Goal: Task Accomplishment & Management: Manage account settings

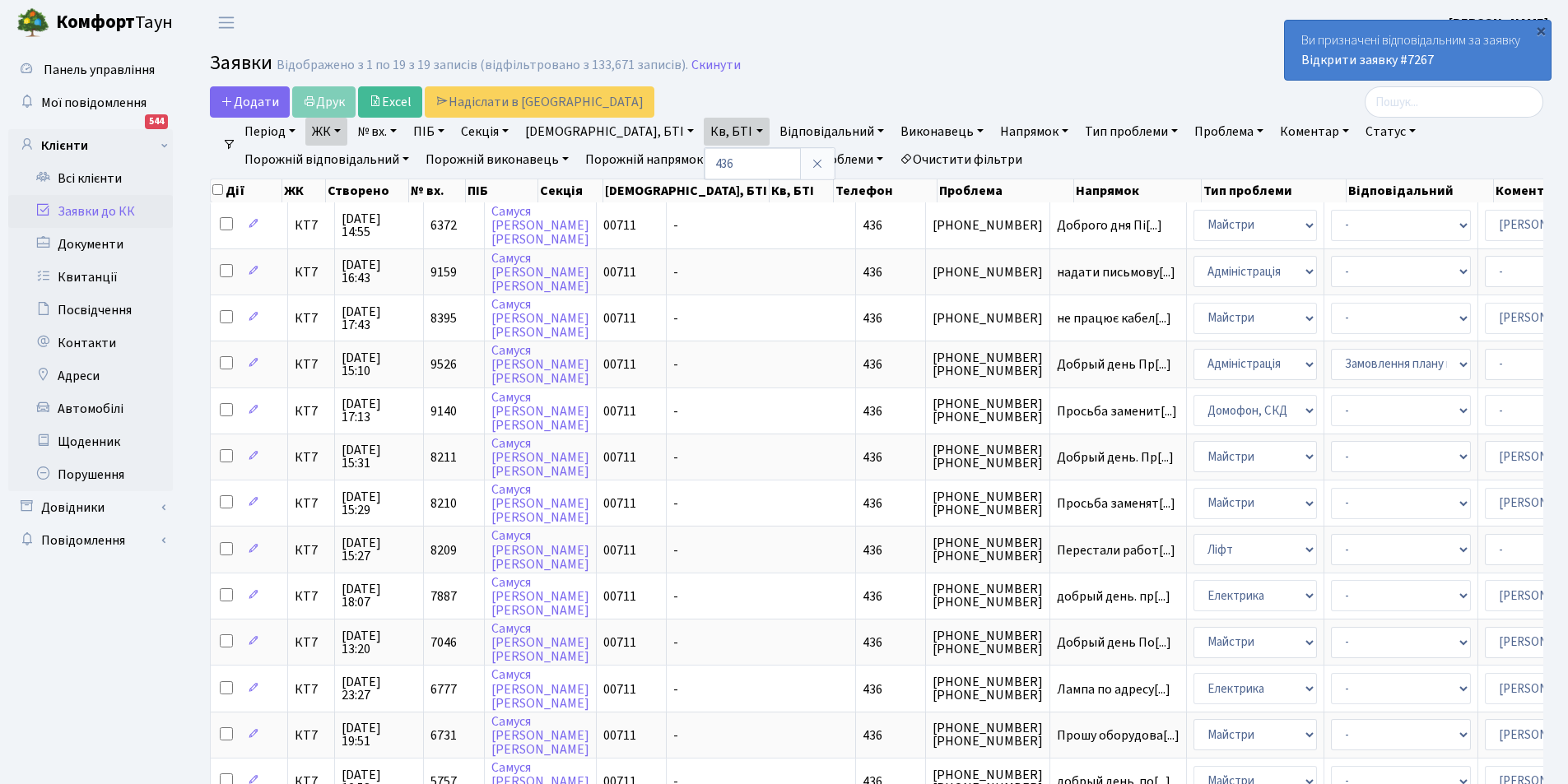
select select "25"
click at [810, 169] on icon at bounding box center [817, 163] width 13 height 13
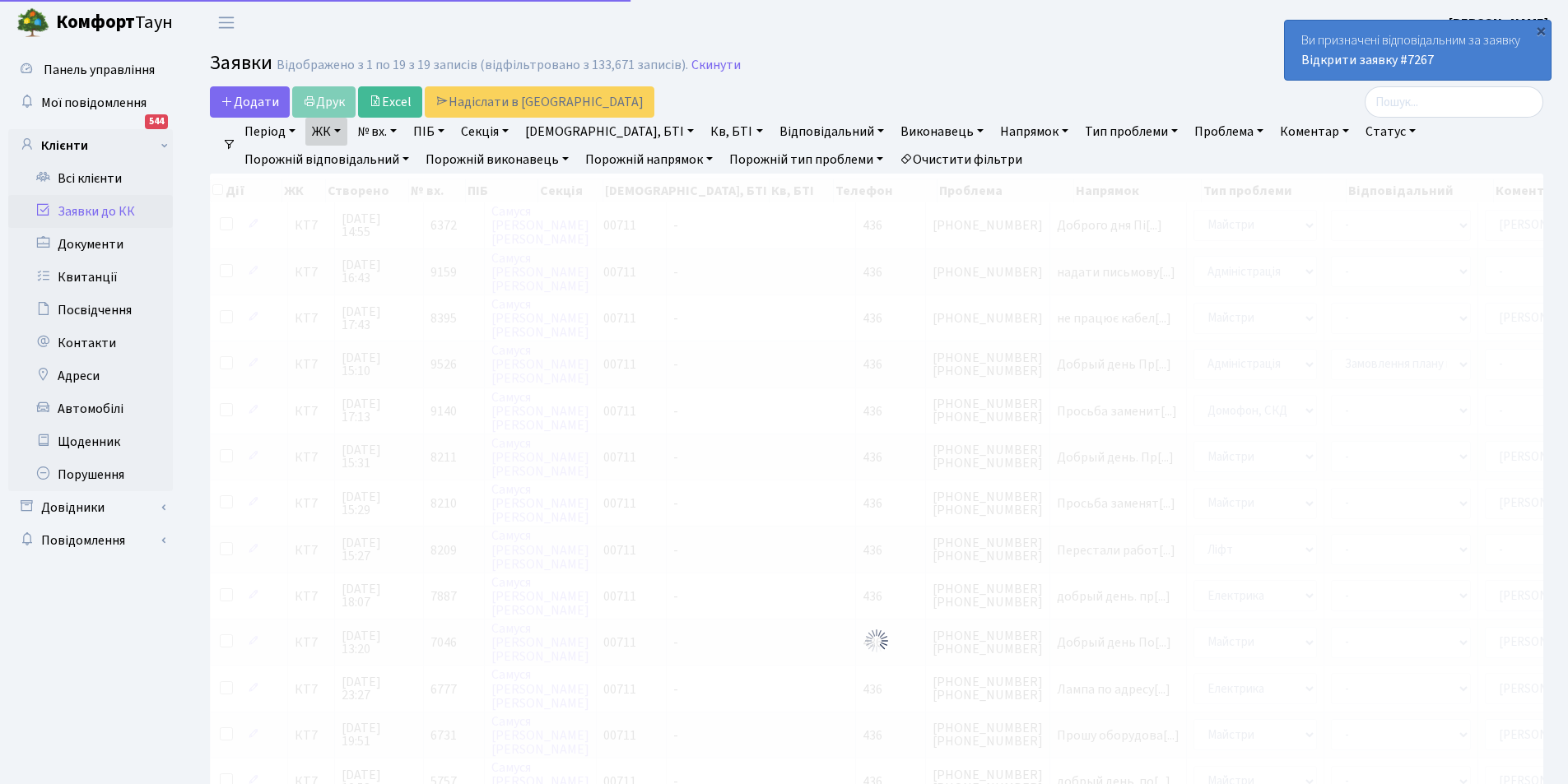
click at [892, 155] on link "Очистити фільтри" at bounding box center [960, 160] width 136 height 28
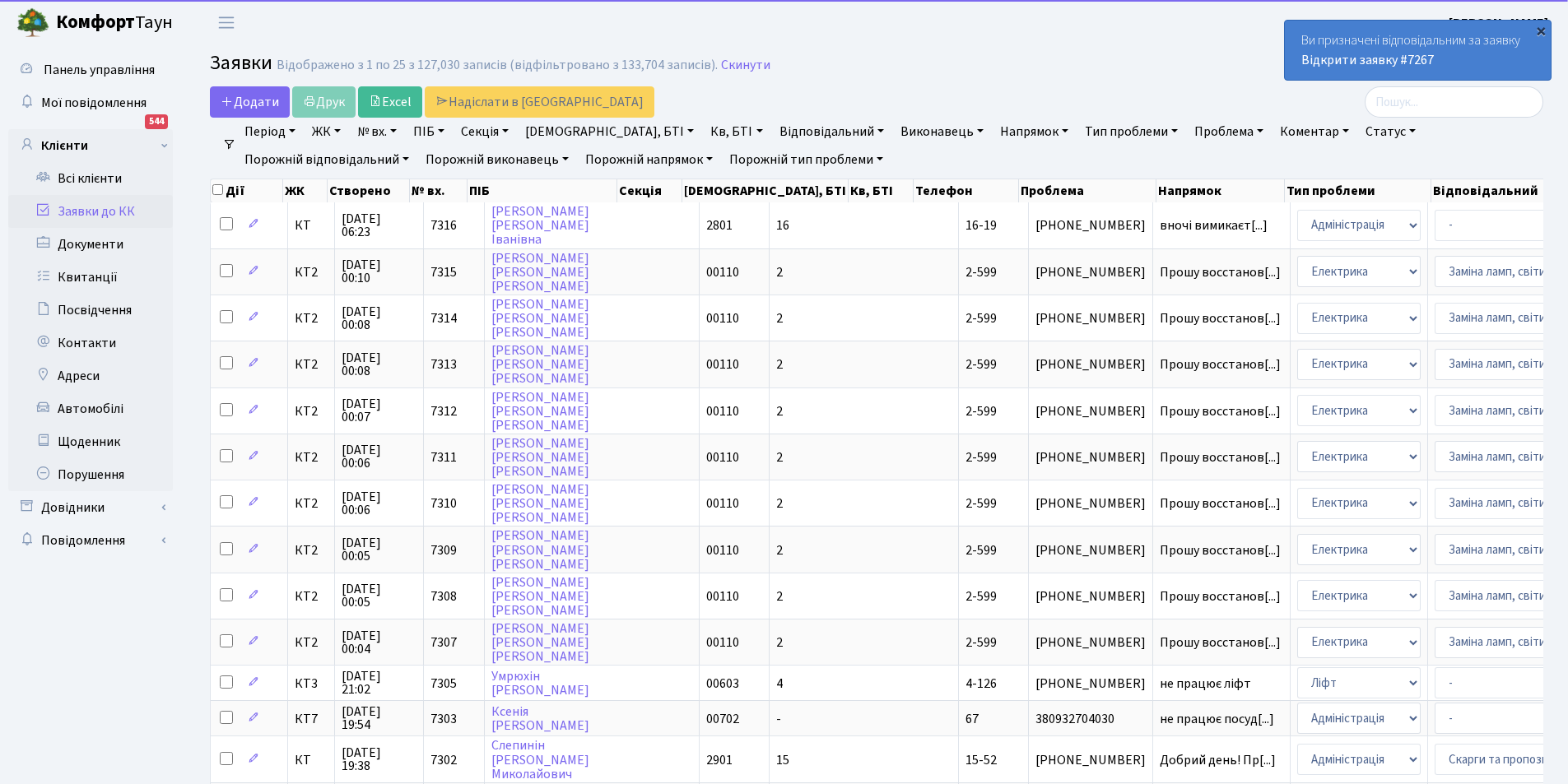
click at [1542, 34] on div "×" at bounding box center [1541, 30] width 17 height 17
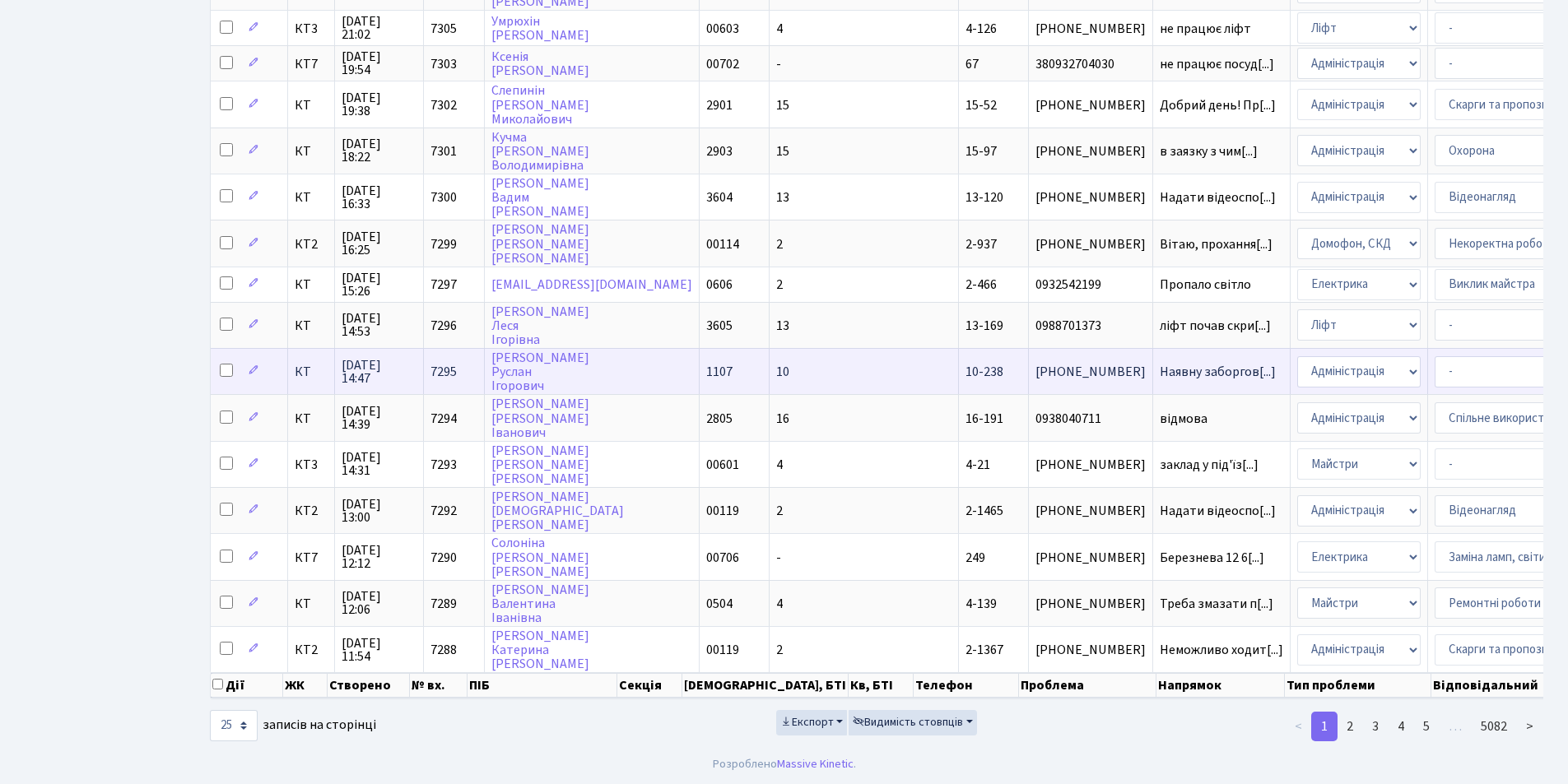
scroll to position [668, 0]
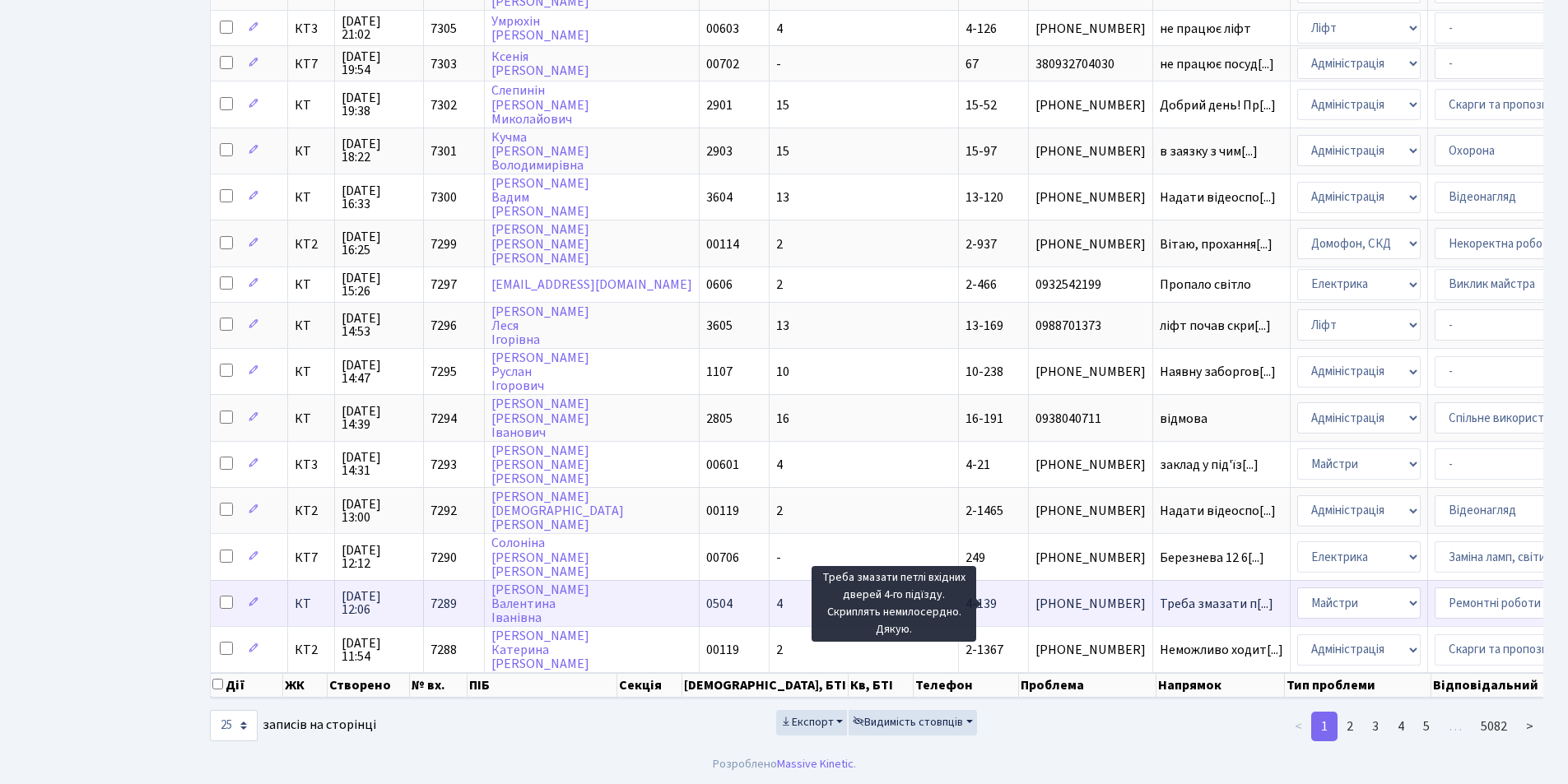
click at [1160, 595] on span "Треба змазати п[...]" at bounding box center [1216, 604] width 114 height 19
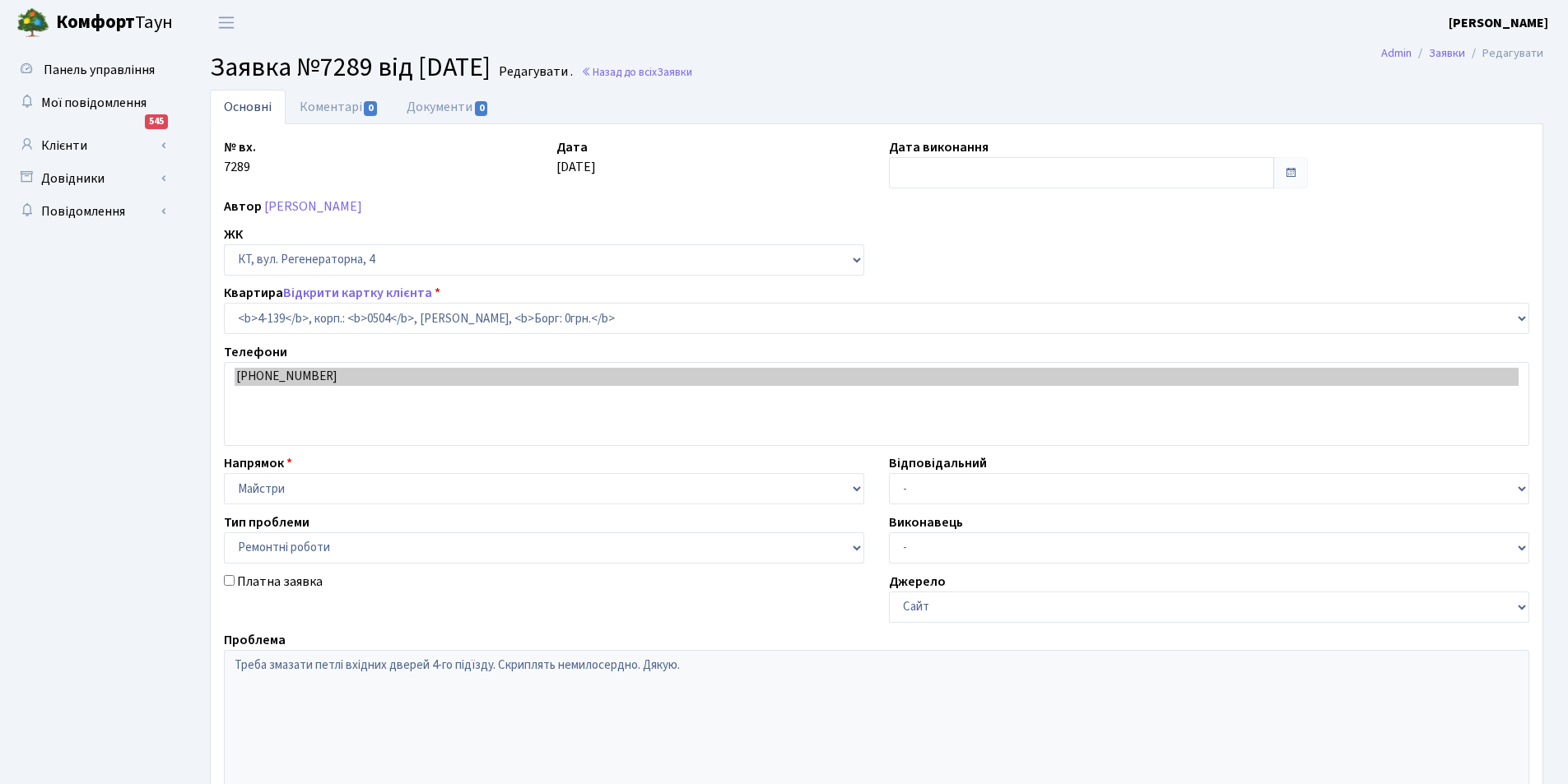
select select "1135"
select select "62"
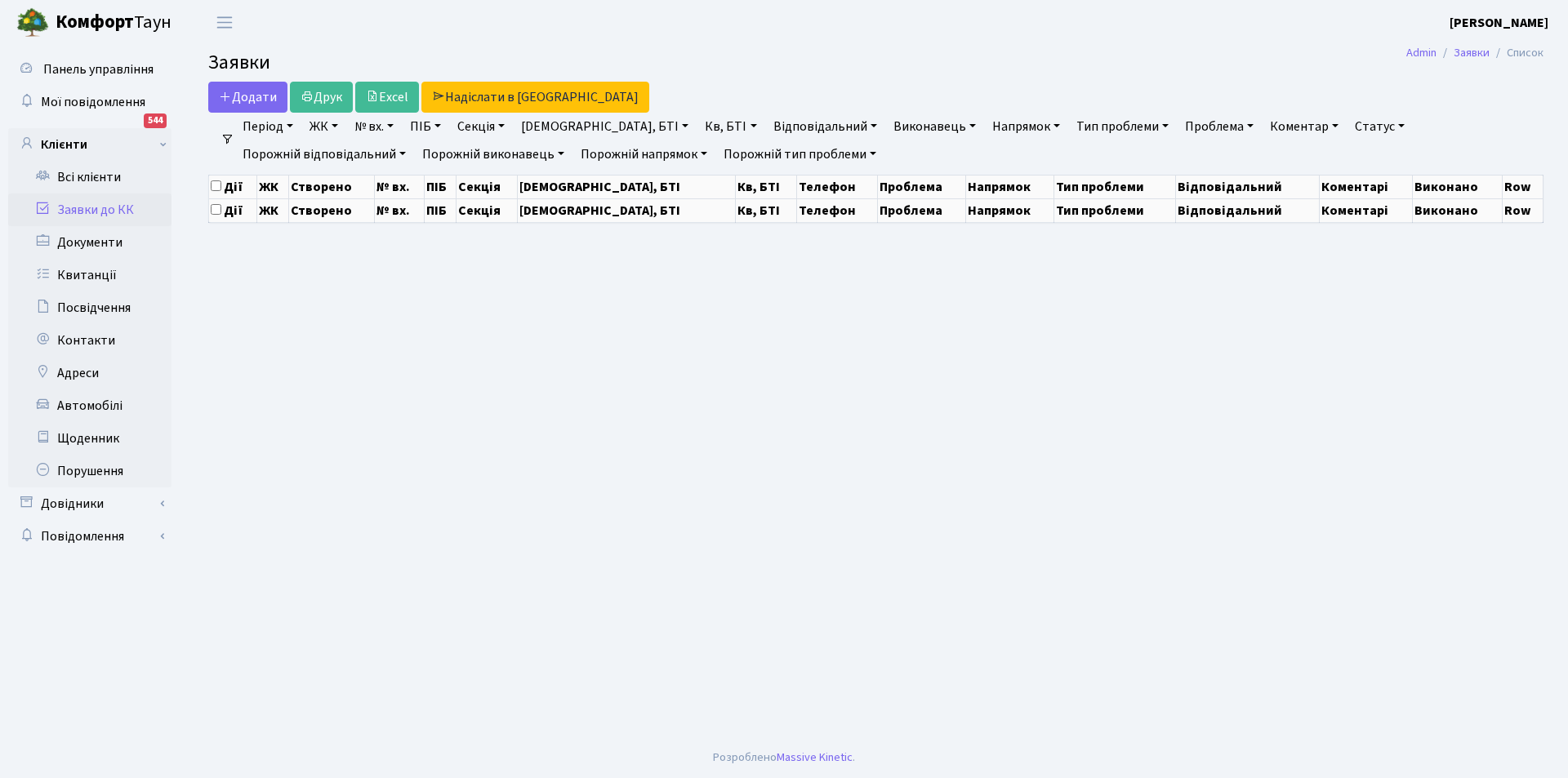
select select "25"
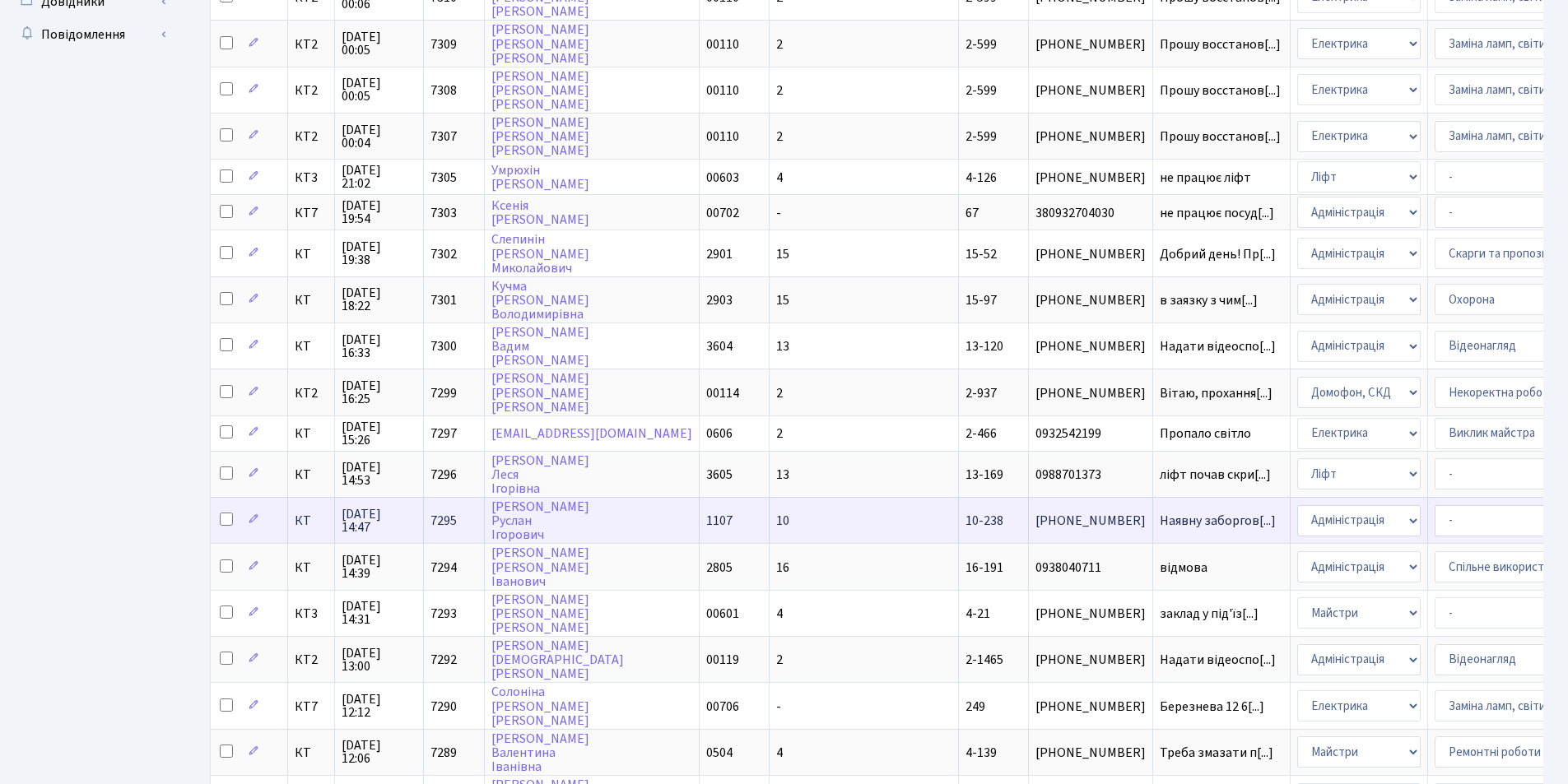
scroll to position [659, 0]
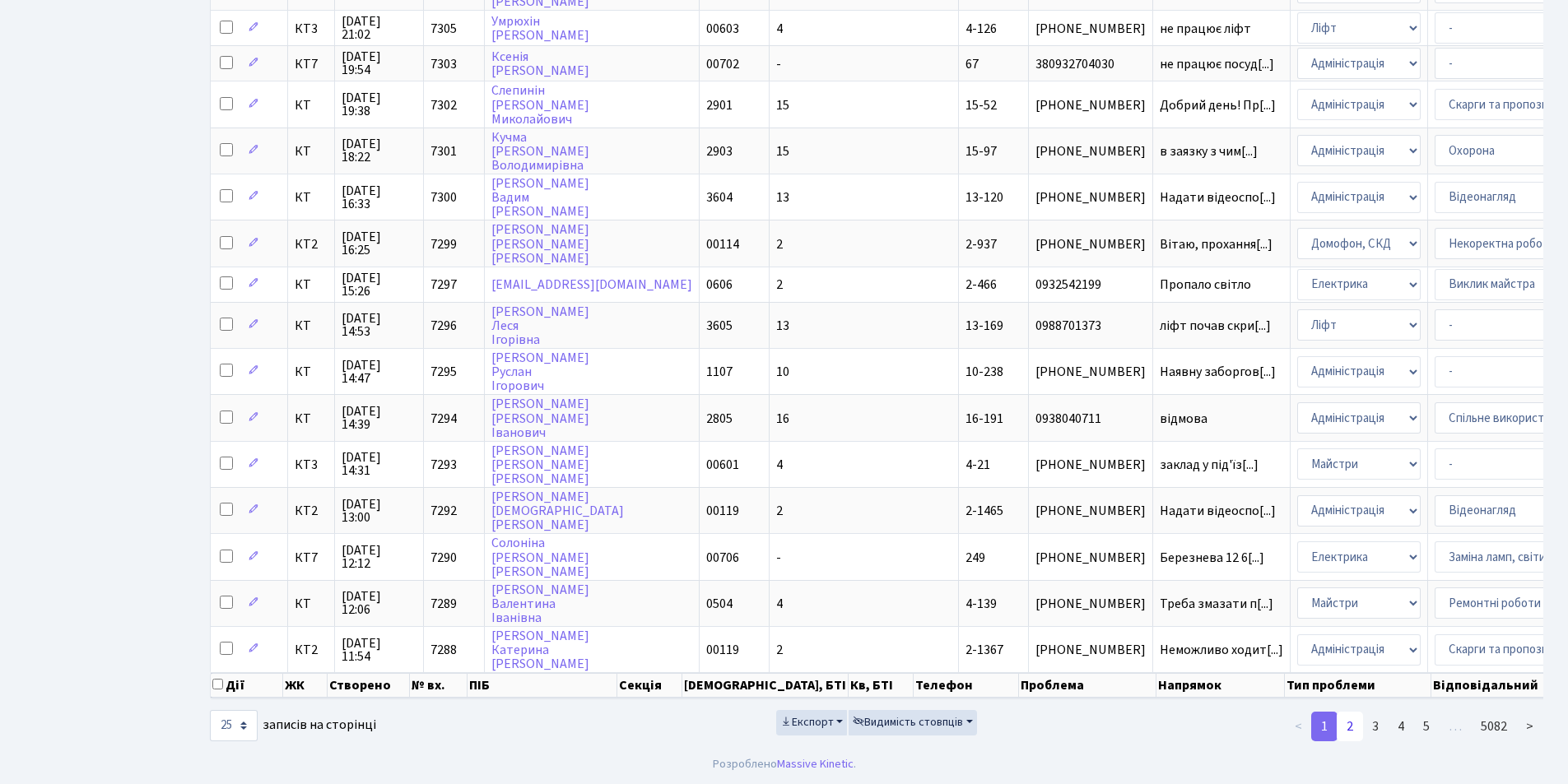
click at [1349, 730] on link "2" at bounding box center [1349, 727] width 26 height 30
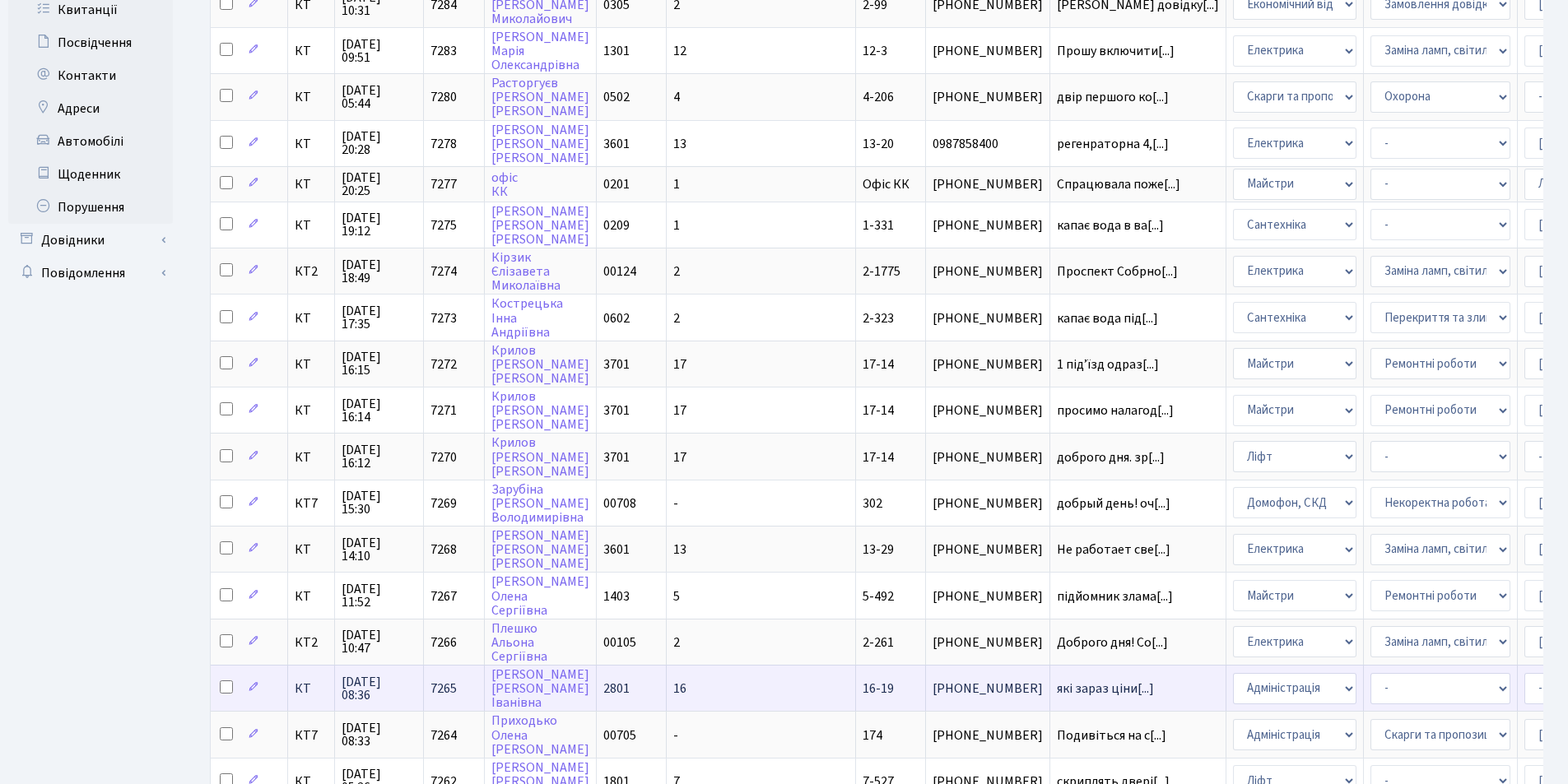
scroll to position [0, 0]
